Goal: Complete application form

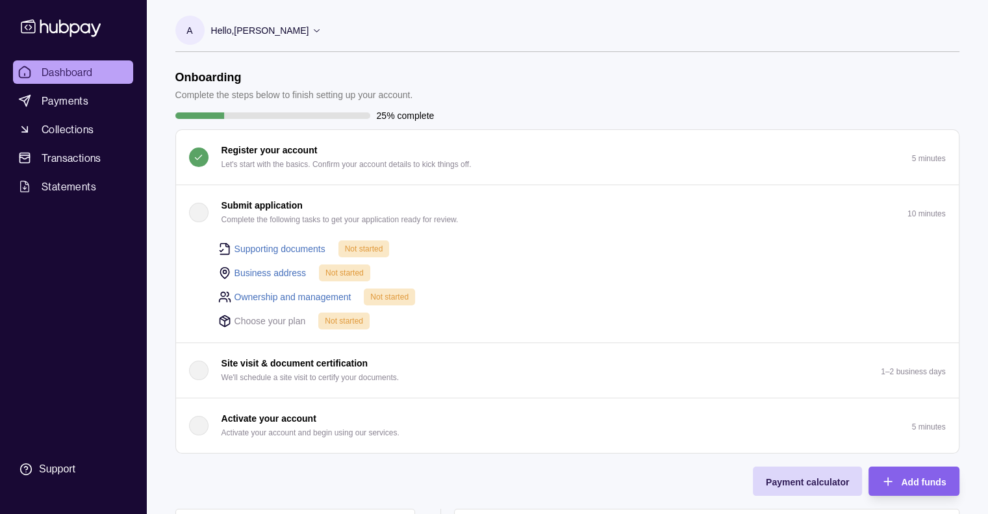
click at [273, 270] on link "Business address" at bounding box center [270, 273] width 72 height 14
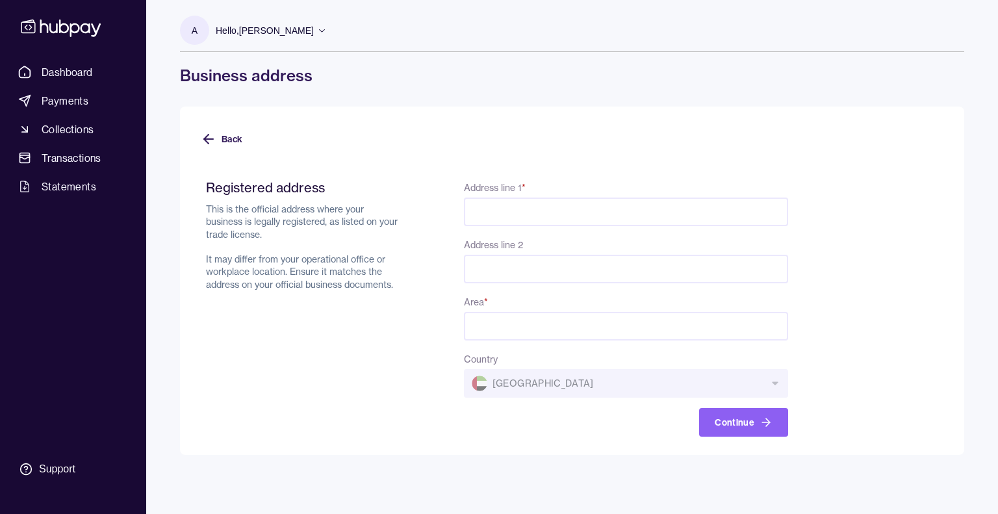
click at [489, 208] on input "Address line 1 *" at bounding box center [626, 211] width 324 height 29
click at [451, 114] on div "Back Registered address This is the official address where your business is leg…" at bounding box center [572, 281] width 784 height 348
click at [846, 193] on form "Registered address This is the official address where your business is legally …" at bounding box center [572, 300] width 742 height 273
click at [489, 215] on input "Address line 1 *" at bounding box center [626, 211] width 324 height 29
paste input "**********"
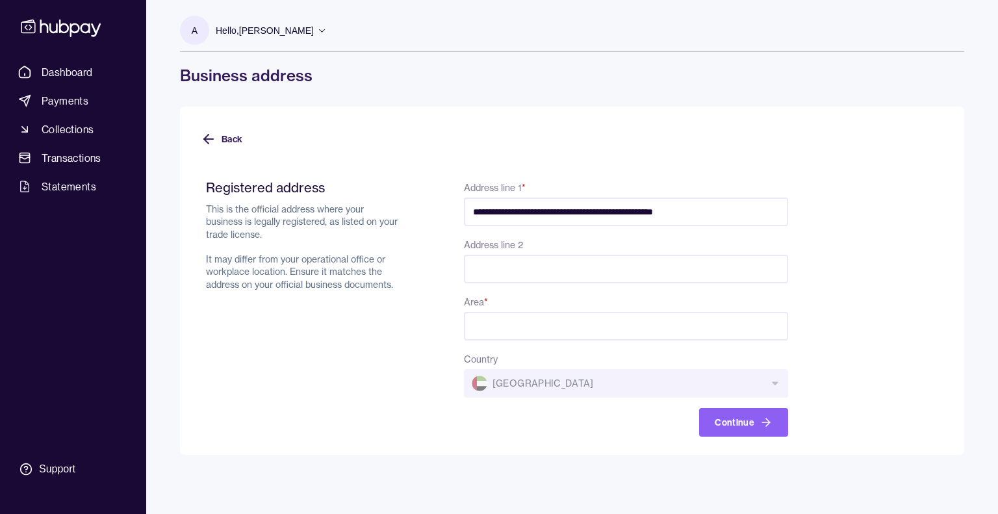
type input "**********"
click at [496, 332] on input "Area *" at bounding box center [626, 326] width 324 height 29
type input "*****"
click at [738, 419] on button "Continue" at bounding box center [743, 422] width 89 height 29
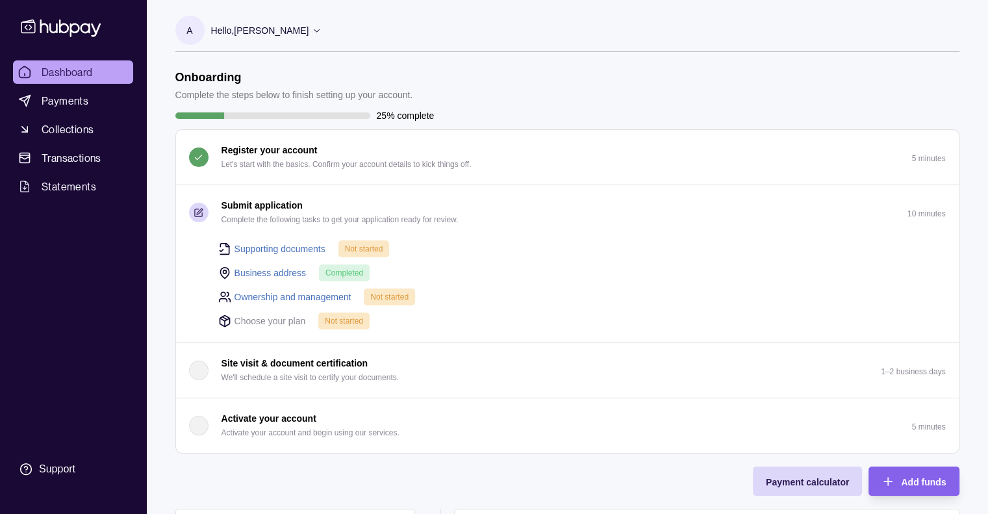
click at [289, 249] on link "Supporting documents" at bounding box center [279, 249] width 91 height 14
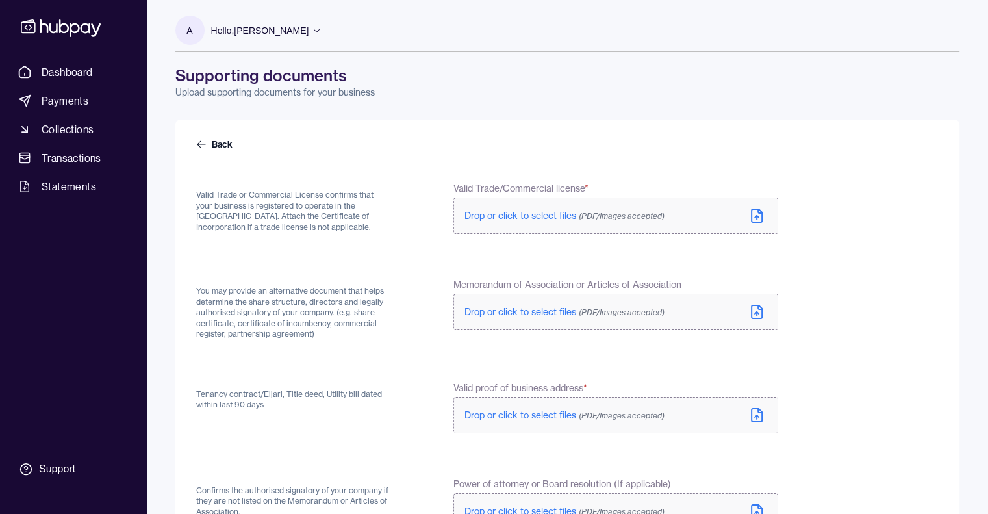
click at [757, 218] on icon at bounding box center [757, 218] width 0 height 4
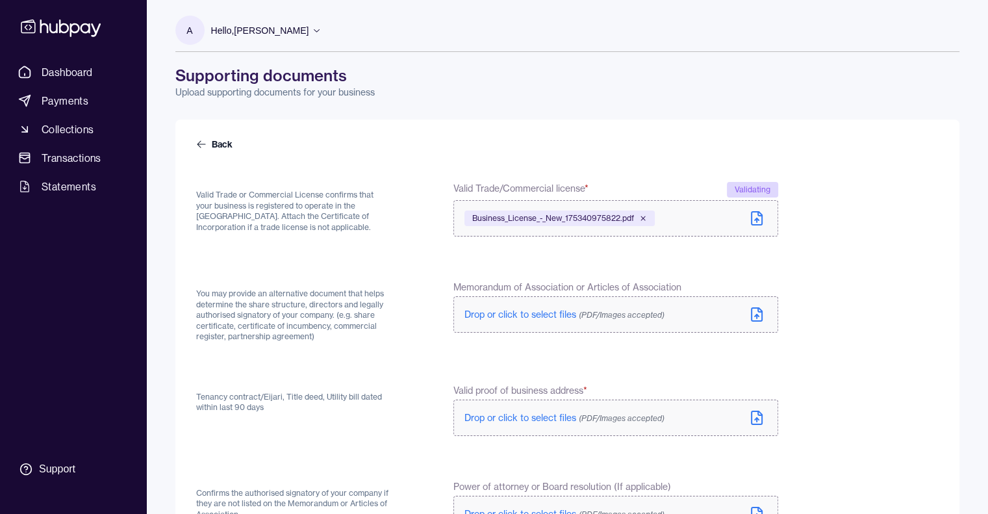
click at [756, 312] on icon at bounding box center [757, 315] width 16 height 16
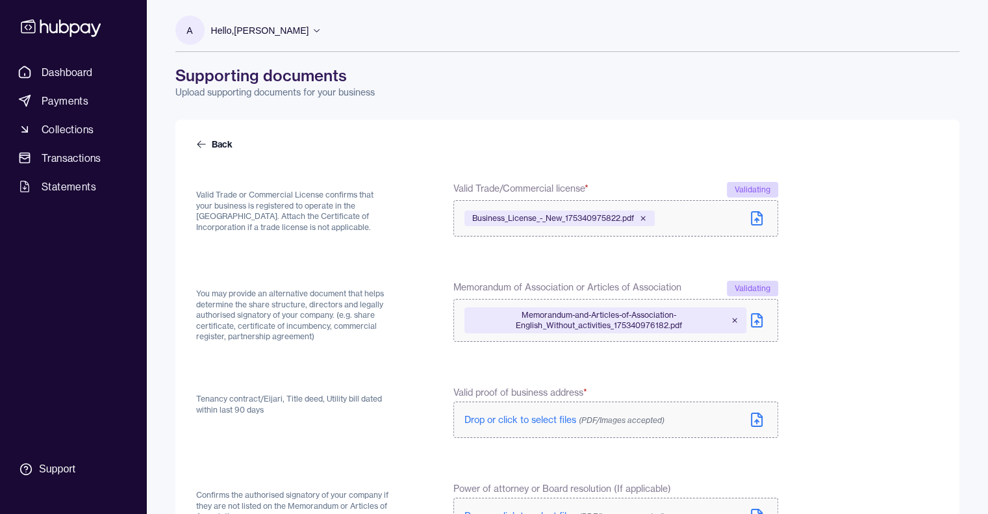
click at [755, 418] on icon at bounding box center [757, 420] width 16 height 16
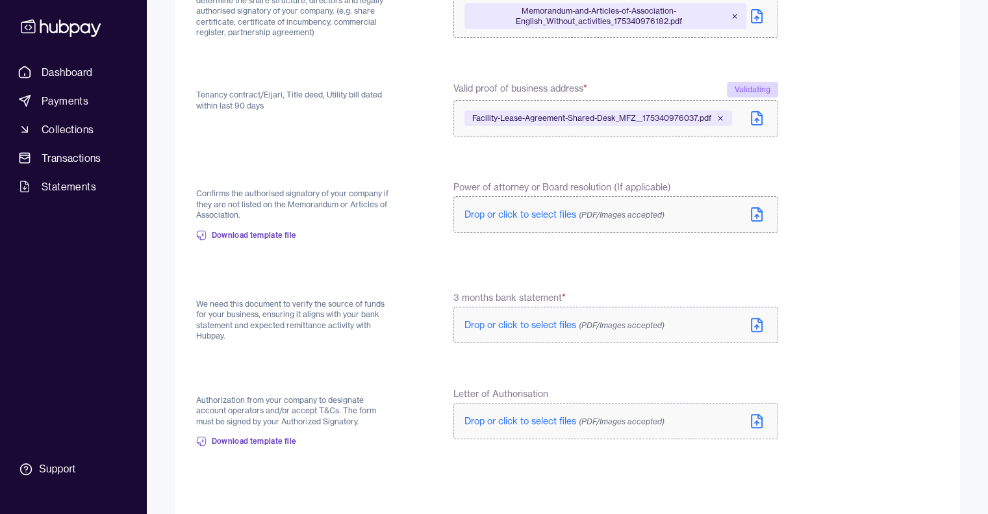
scroll to position [301, 0]
click at [255, 444] on span "Download template file" at bounding box center [254, 441] width 85 height 10
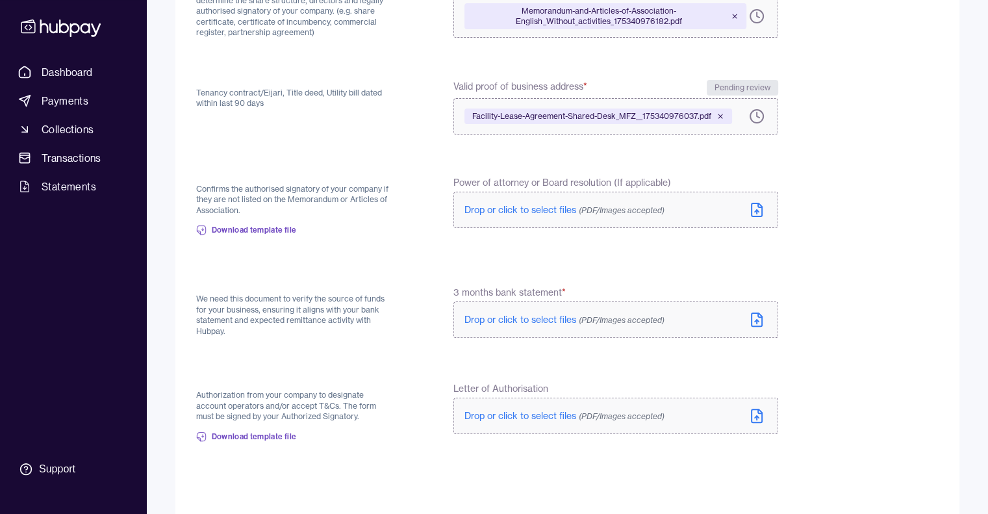
click at [516, 207] on span "Drop or click to select files (PDF/Images accepted)" at bounding box center [564, 210] width 200 height 12
click at [486, 211] on span "Letter.pdf" at bounding box center [489, 212] width 35 height 10
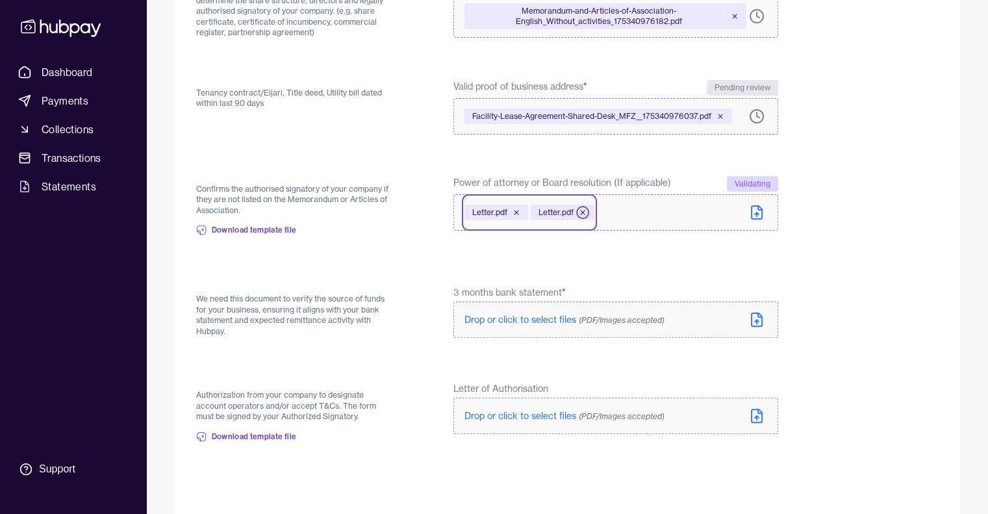
click at [586, 209] on icon at bounding box center [583, 212] width 8 height 8
click at [258, 234] on link "Download template file" at bounding box center [246, 230] width 101 height 29
click at [518, 212] on icon at bounding box center [516, 212] width 8 height 8
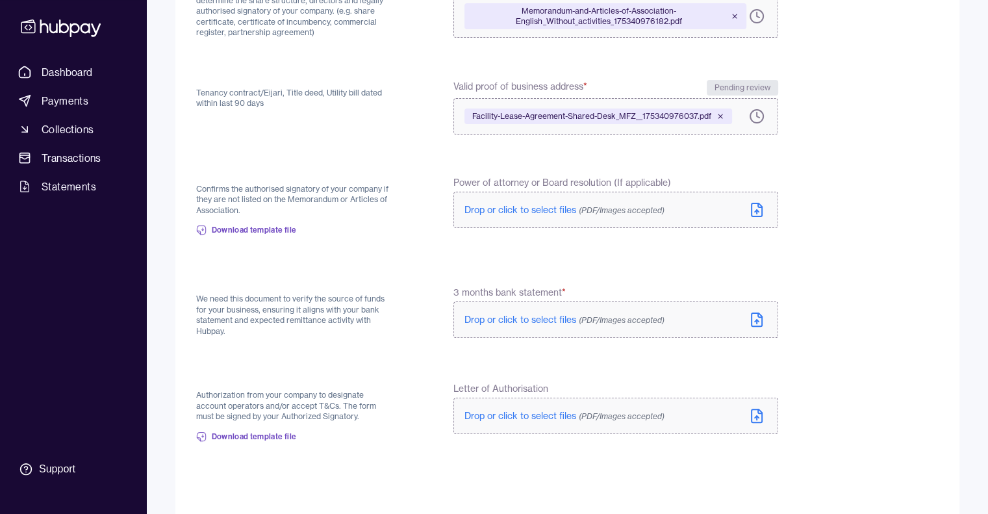
click at [496, 414] on span "Drop or click to select files (PDF/Images accepted)" at bounding box center [564, 416] width 200 height 12
click at [244, 436] on span "Download template file" at bounding box center [254, 436] width 85 height 10
click at [522, 319] on span "Drop or click to select files (PDF/Images accepted)" at bounding box center [564, 320] width 200 height 12
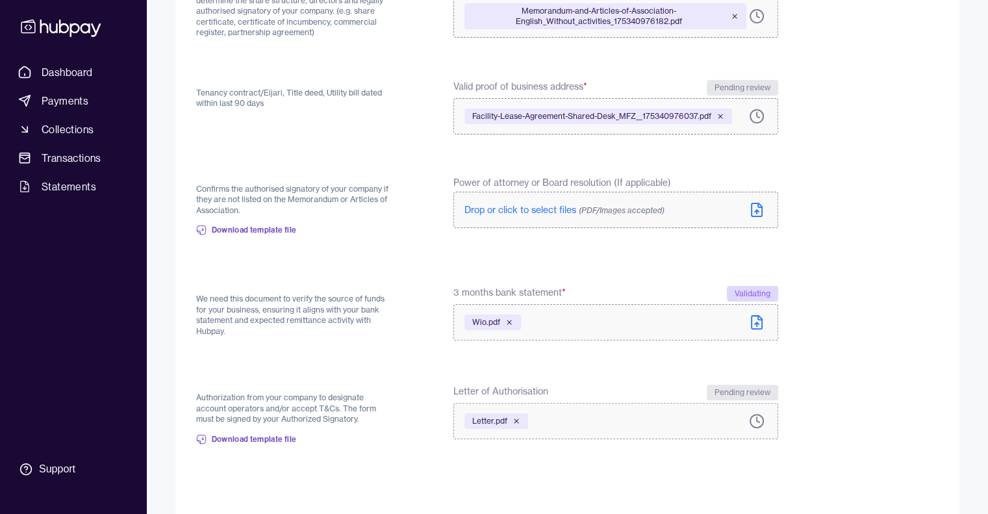
scroll to position [370, 0]
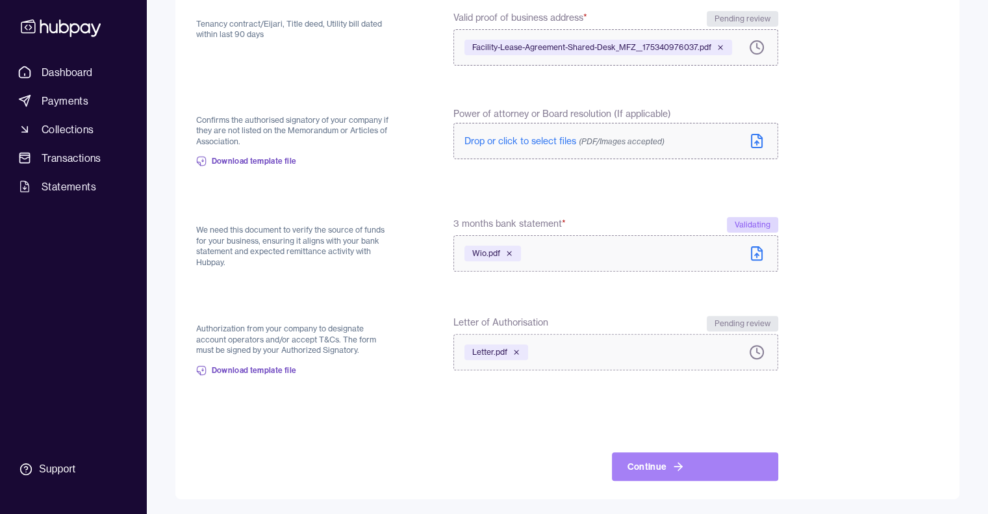
click at [668, 461] on button "Continue" at bounding box center [695, 466] width 166 height 29
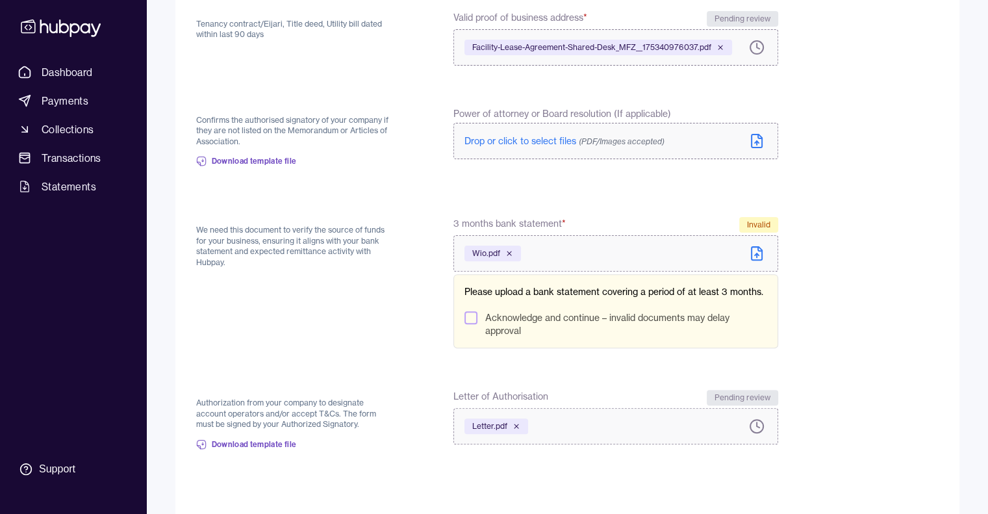
click at [468, 318] on button "Acknowledge and continue – invalid documents may delay approval" at bounding box center [470, 317] width 13 height 13
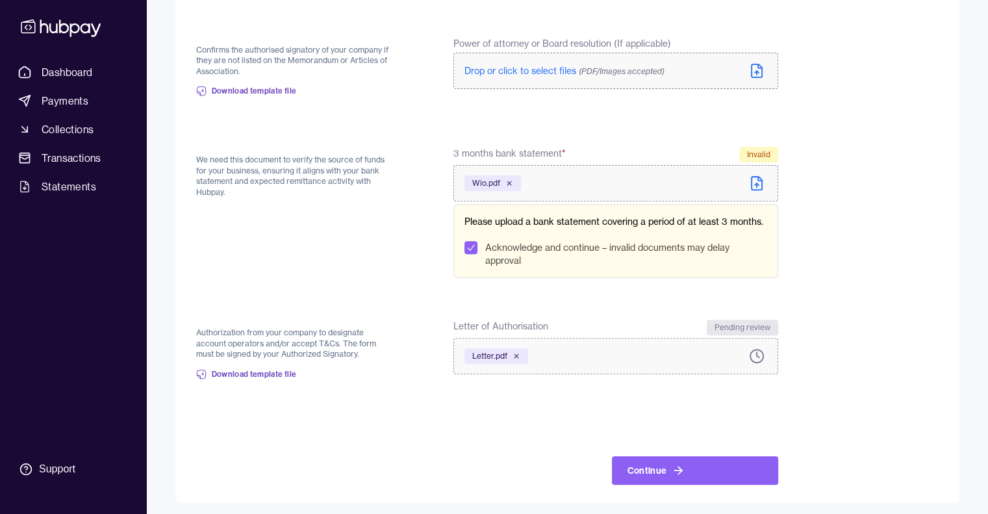
scroll to position [444, 0]
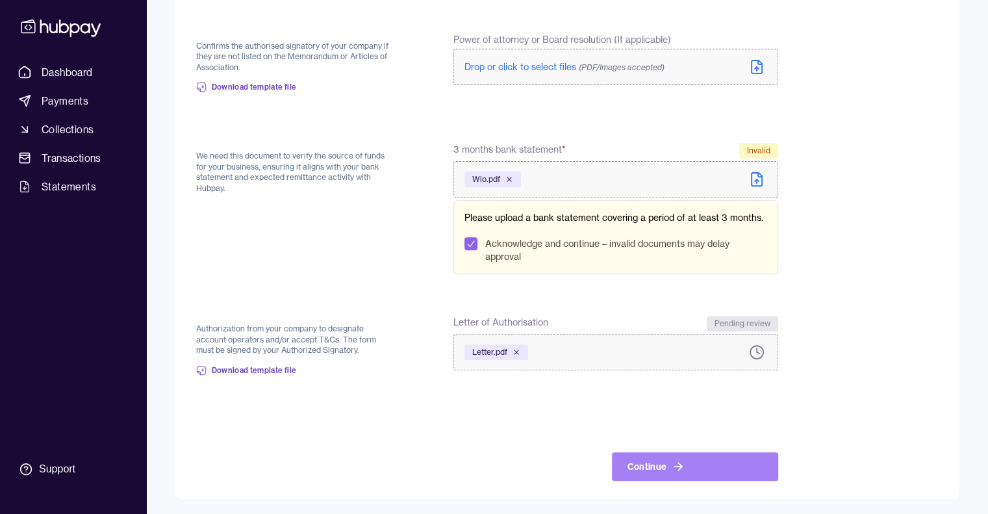
click at [657, 470] on button "Continue" at bounding box center [695, 466] width 166 height 29
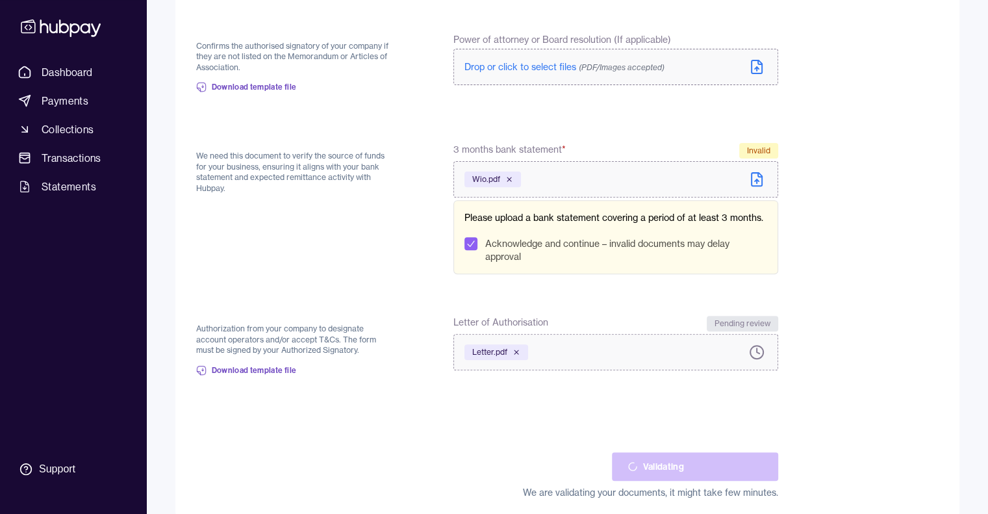
scroll to position [386, 0]
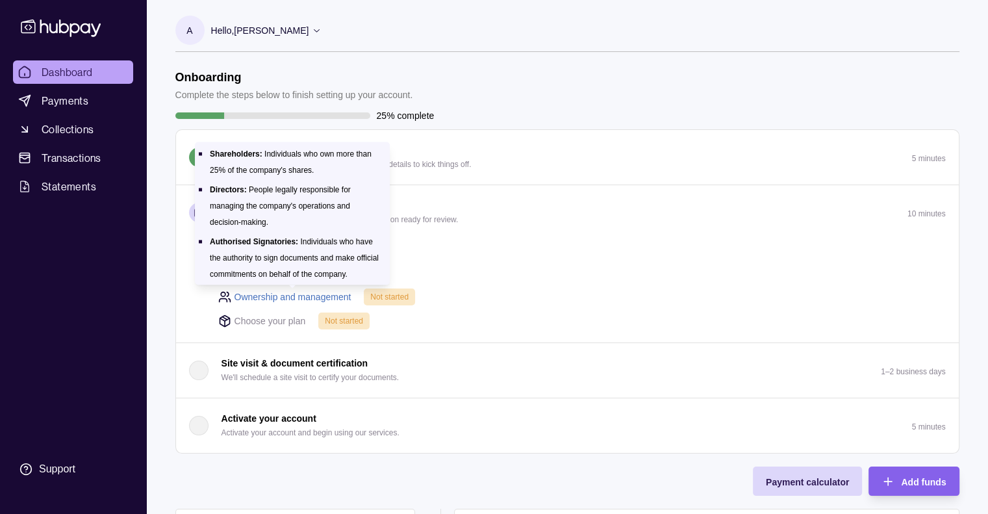
click at [299, 296] on link "Ownership and management" at bounding box center [292, 297] width 117 height 14
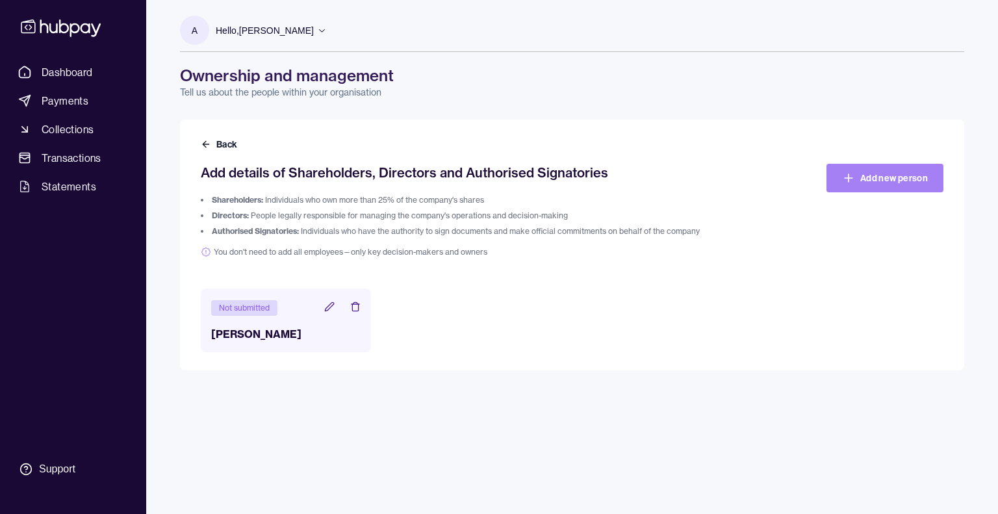
click at [848, 176] on icon at bounding box center [848, 177] width 13 height 13
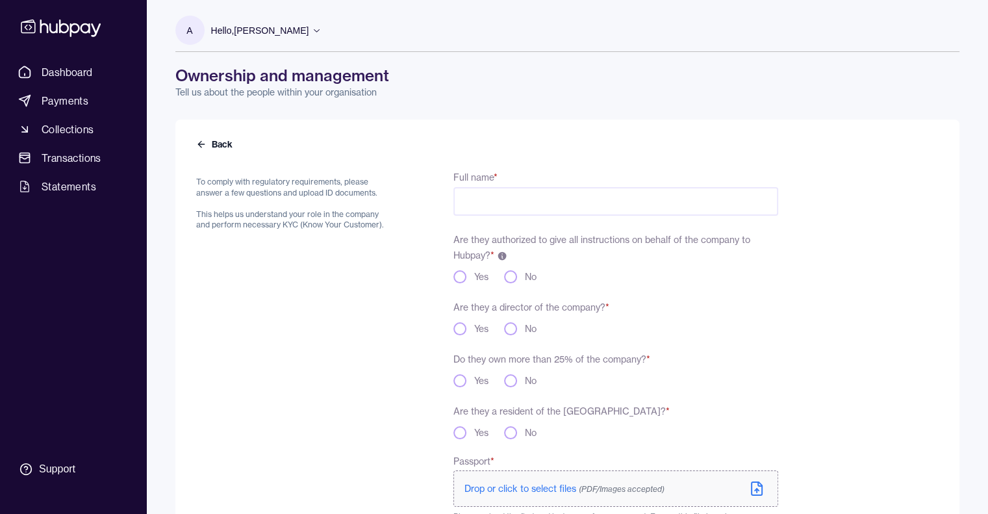
click at [508, 207] on input "Full name *" at bounding box center [615, 201] width 324 height 29
type input "**********"
click at [460, 282] on button "Yes" at bounding box center [459, 276] width 13 height 13
click at [463, 327] on button "Yes" at bounding box center [459, 328] width 13 height 13
click at [464, 385] on button "Yes" at bounding box center [459, 380] width 13 height 13
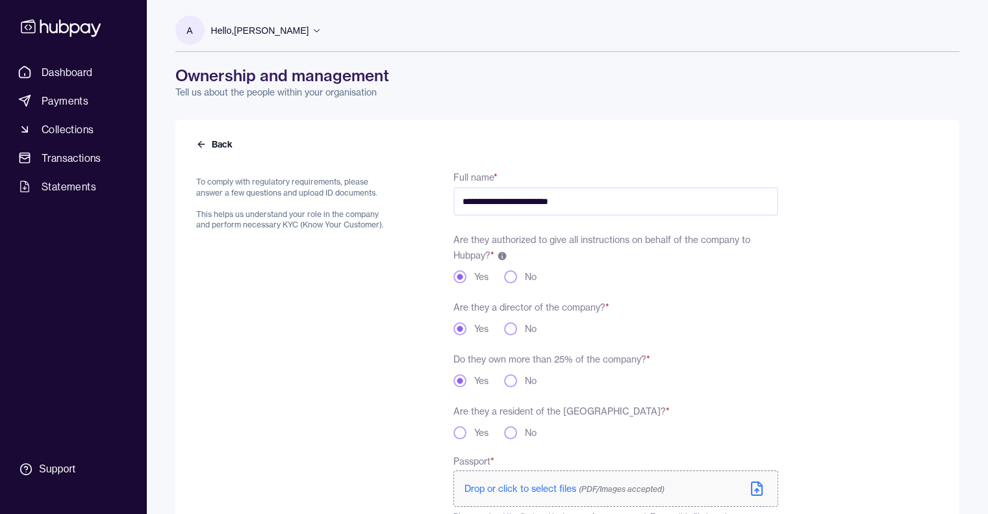
click at [462, 433] on button "Yes" at bounding box center [459, 432] width 13 height 13
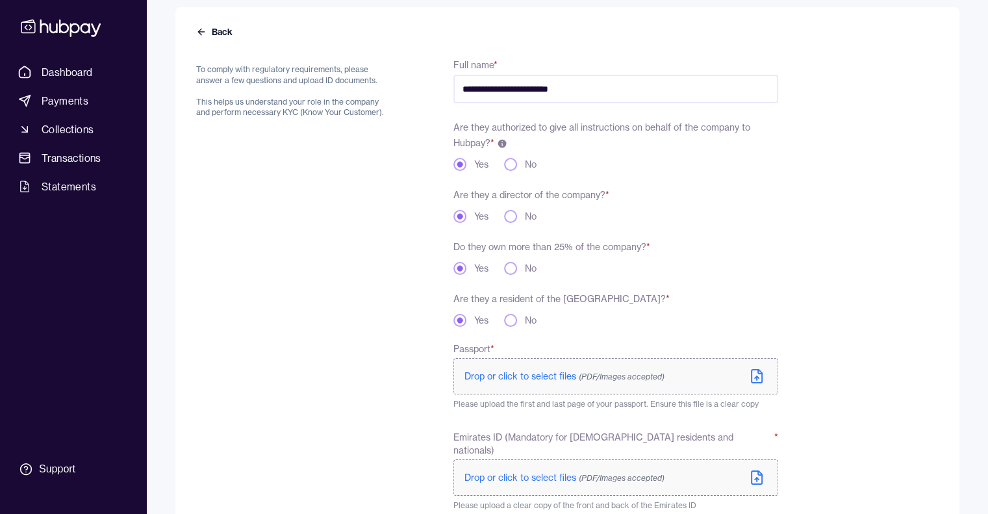
scroll to position [122, 0]
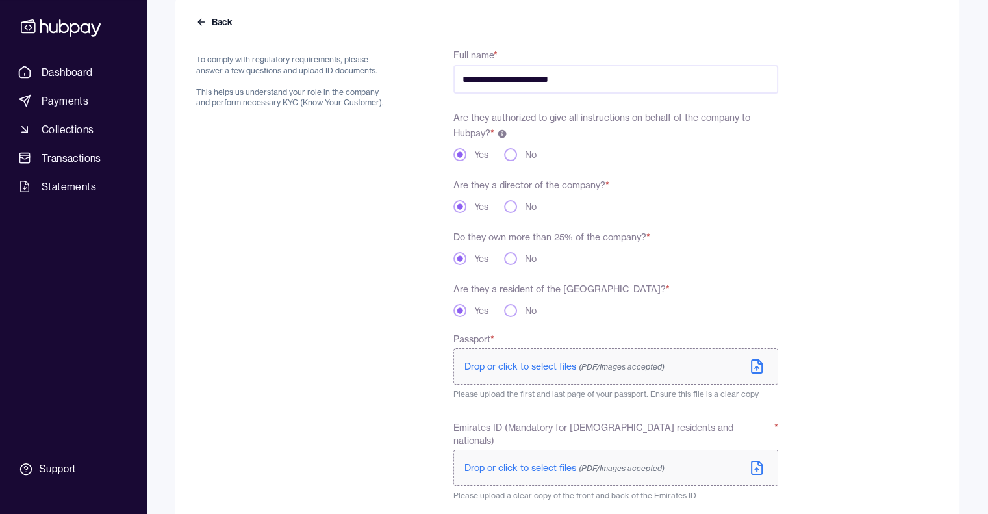
click at [537, 368] on span "Drop or click to select files (PDF/Images accepted)" at bounding box center [564, 366] width 200 height 12
click at [498, 365] on span "[PERSON_NAME].pdf" at bounding box center [511, 366] width 79 height 10
click at [538, 462] on span "Drop or click to select files (PDF/Images accepted)" at bounding box center [564, 468] width 200 height 12
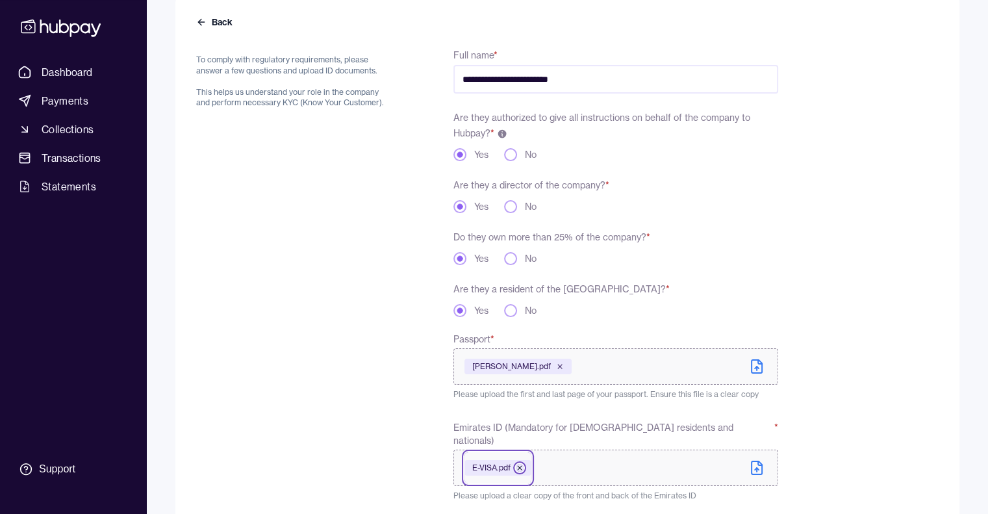
click at [522, 466] on icon at bounding box center [520, 468] width 4 height 4
click at [534, 462] on span "Drop or click to select files (PDF/Images accepted)" at bounding box center [564, 468] width 200 height 12
click at [528, 460] on div "FRONT ID.pdf" at bounding box center [503, 468] width 79 height 16
click at [531, 464] on icon at bounding box center [531, 468] width 8 height 8
click at [512, 449] on label "Drop or click to select files (PDF/Images accepted)" at bounding box center [615, 467] width 324 height 36
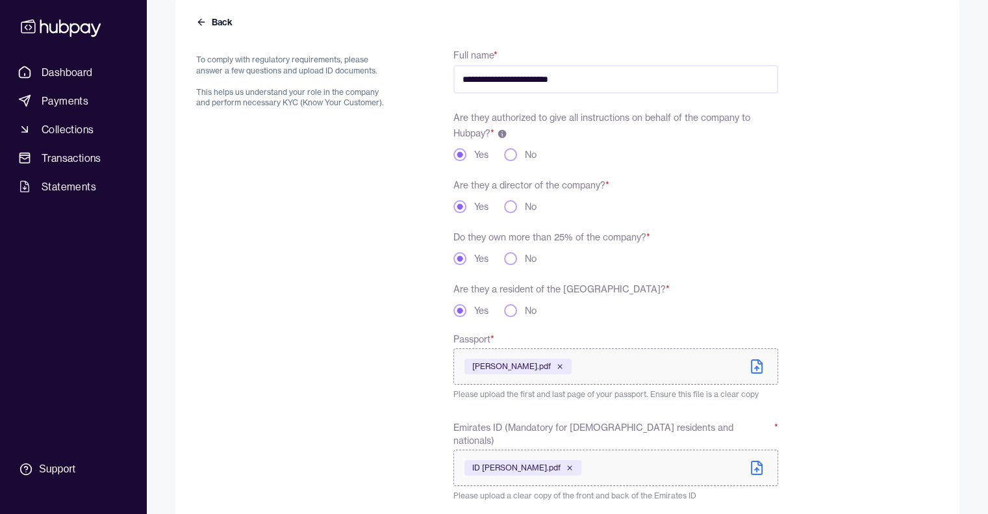
scroll to position [206, 0]
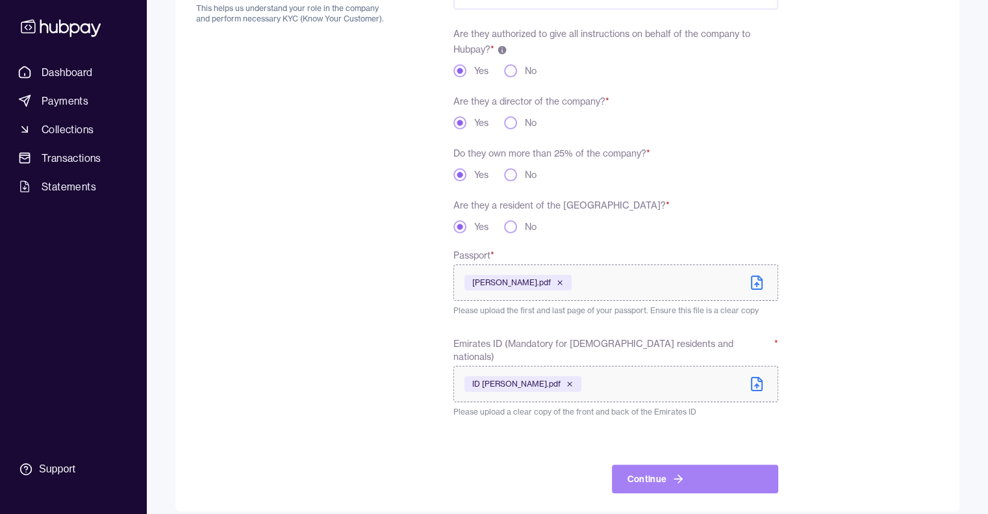
click at [677, 479] on icon "button" at bounding box center [678, 479] width 8 height 0
